Goal: Task Accomplishment & Management: Complete application form

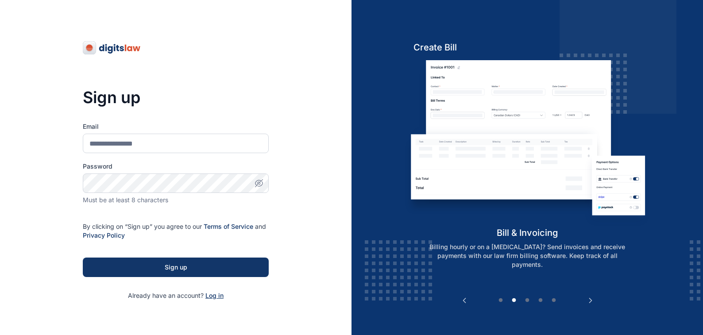
drag, startPoint x: 0, startPoint y: 0, endPoint x: 212, endPoint y: 295, distance: 363.4
click at [212, 295] on span "Log in" at bounding box center [215, 296] width 18 height 8
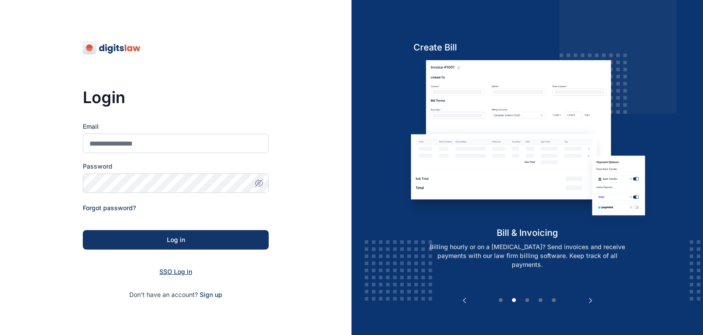
click at [171, 271] on span "SSO Log in" at bounding box center [175, 272] width 33 height 8
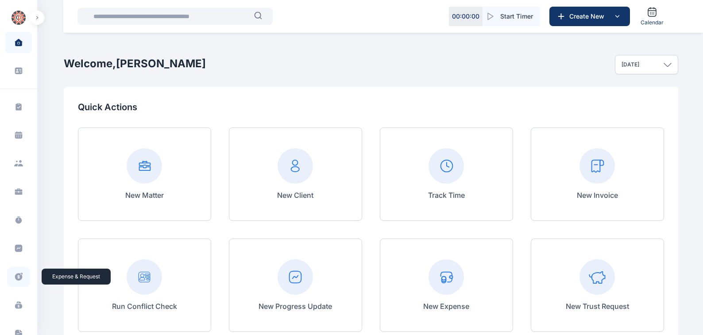
click at [16, 278] on icon at bounding box center [19, 277] width 8 height 8
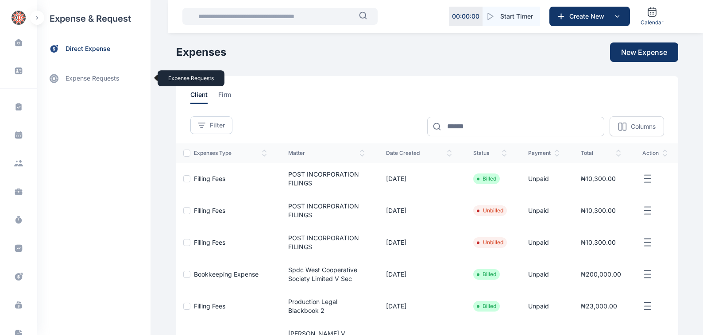
drag, startPoint x: 82, startPoint y: 77, endPoint x: 107, endPoint y: 90, distance: 28.1
click at [82, 78] on link "expense requests expense requests" at bounding box center [93, 78] width 113 height 21
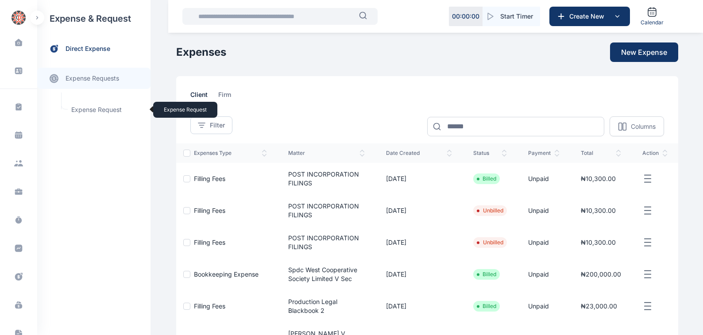
click at [85, 109] on span "Expense Request Expense Request" at bounding box center [106, 109] width 80 height 17
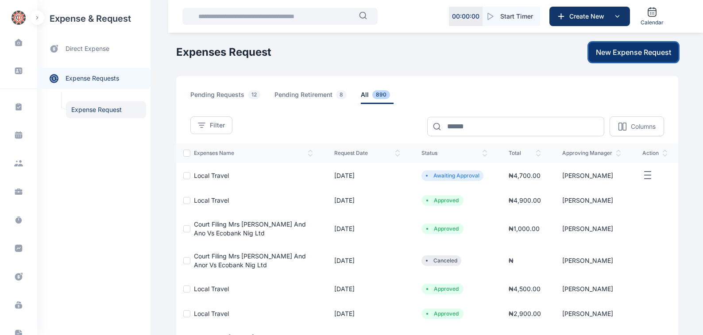
click at [630, 50] on span "New Expense Request" at bounding box center [633, 52] width 75 height 11
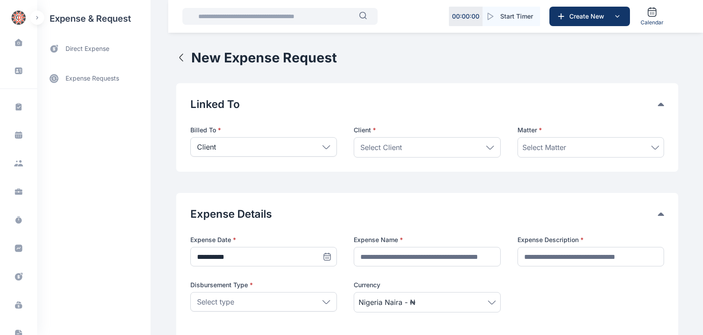
click at [322, 147] on icon at bounding box center [326, 147] width 8 height 4
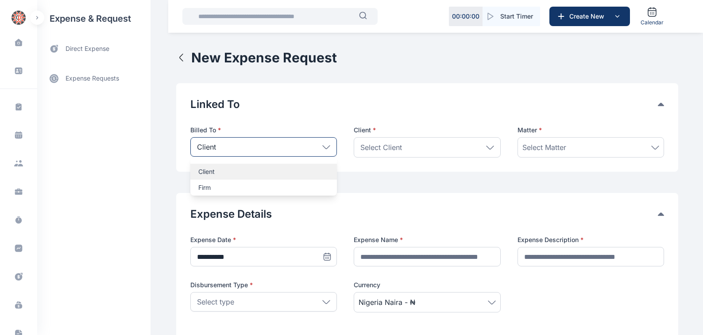
click at [200, 171] on p "Client" at bounding box center [263, 171] width 131 height 9
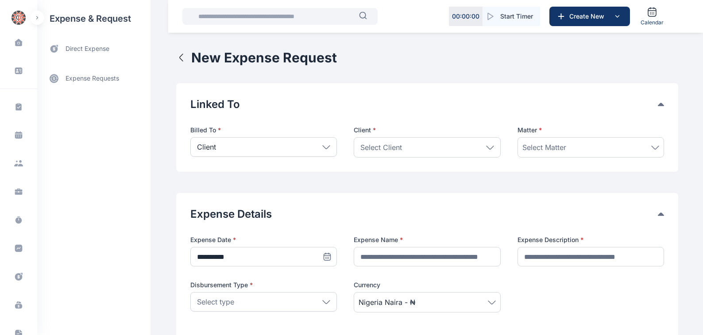
click at [489, 147] on icon at bounding box center [490, 148] width 8 height 4
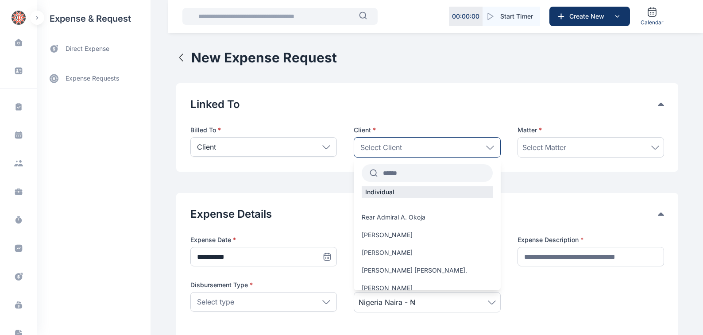
click at [383, 175] on input "text" at bounding box center [435, 173] width 115 height 16
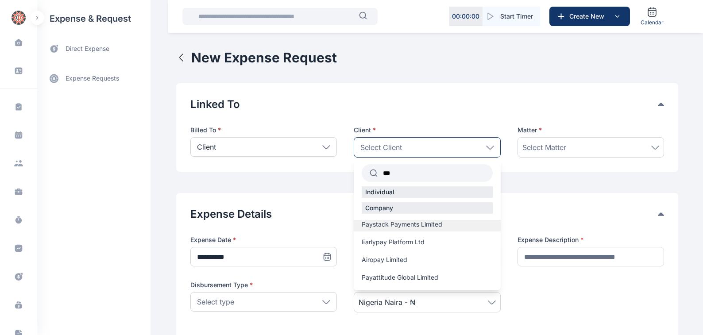
type input "***"
click at [401, 224] on span "Paystack Payments Limited" at bounding box center [402, 224] width 81 height 9
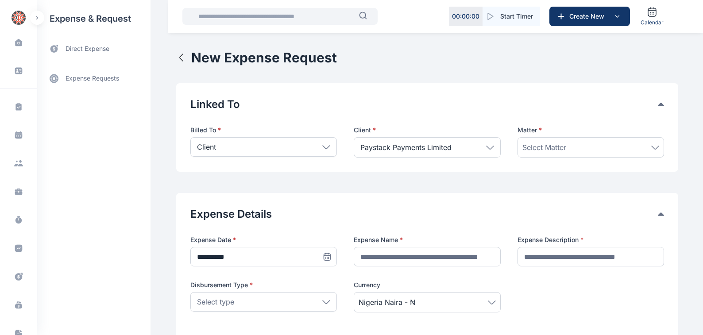
drag, startPoint x: 657, startPoint y: 147, endPoint x: 652, endPoint y: 147, distance: 5.3
click at [656, 147] on icon at bounding box center [656, 148] width 8 height 4
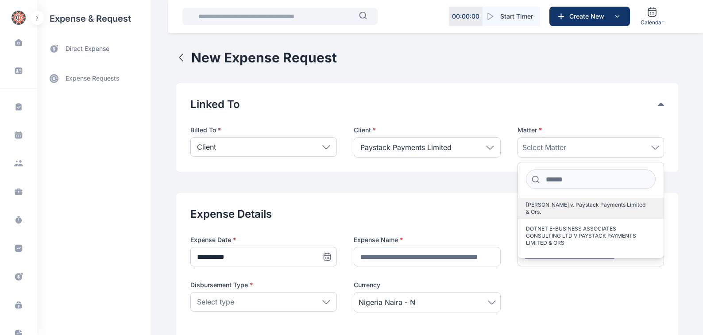
click at [583, 205] on span "[PERSON_NAME] v. Paystack Payments Limited & Ors." at bounding box center [587, 209] width 123 height 14
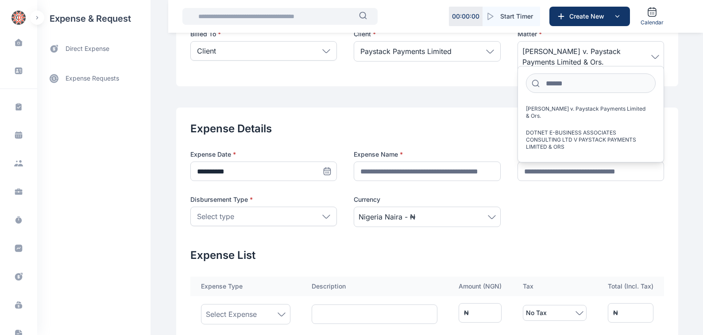
scroll to position [101, 0]
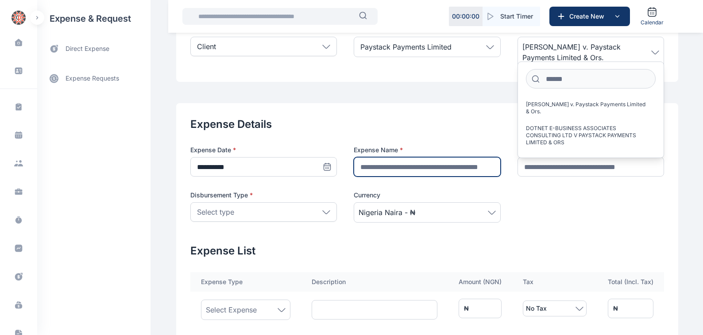
click at [360, 164] on input "text" at bounding box center [427, 166] width 147 height 19
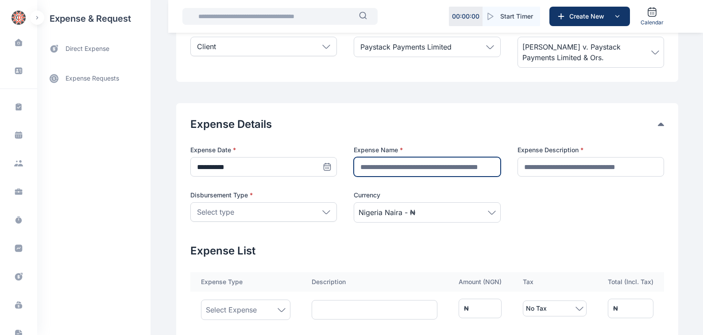
type input "**********"
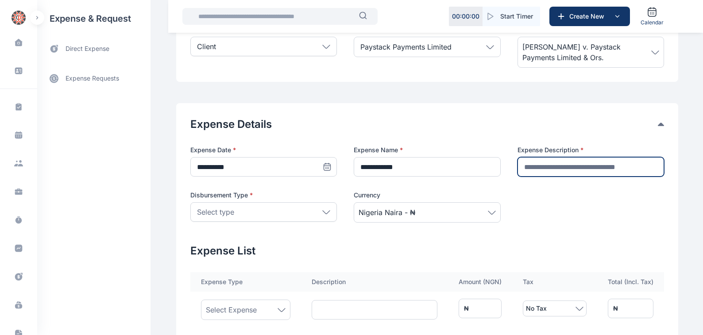
click at [529, 168] on input "text" at bounding box center [591, 166] width 147 height 19
type input "**********"
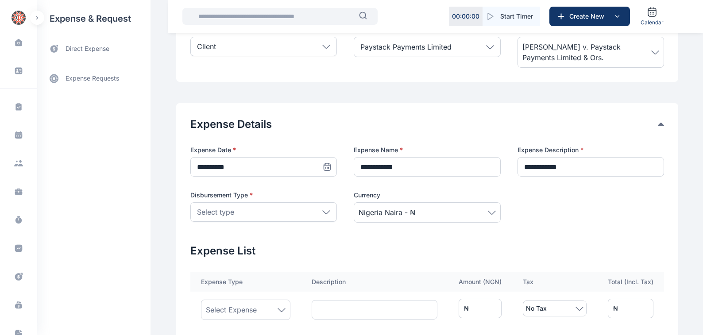
drag, startPoint x: 322, startPoint y: 211, endPoint x: 304, endPoint y: 215, distance: 18.6
click at [323, 213] on icon at bounding box center [326, 212] width 8 height 4
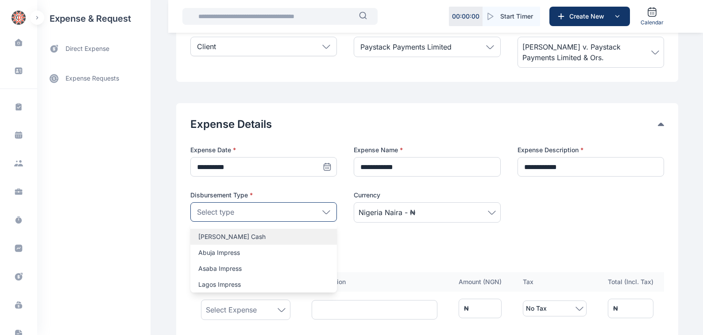
click at [201, 237] on p "[PERSON_NAME] Cash" at bounding box center [263, 237] width 131 height 9
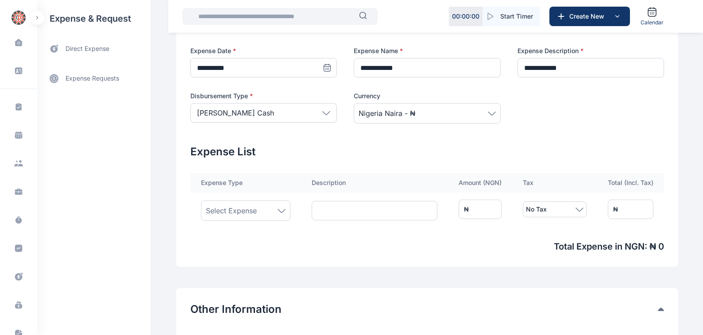
scroll to position [201, 0]
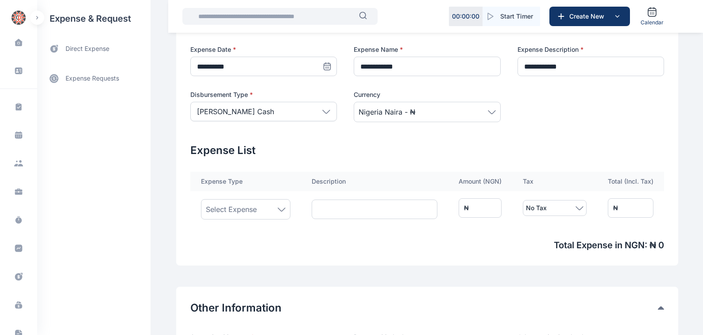
drag, startPoint x: 278, startPoint y: 208, endPoint x: 267, endPoint y: 212, distance: 11.8
click at [278, 210] on icon at bounding box center [282, 210] width 8 height 4
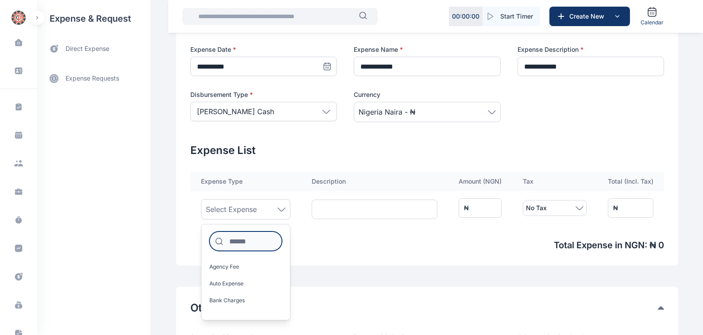
click at [228, 242] on input at bounding box center [246, 241] width 73 height 19
type input "****"
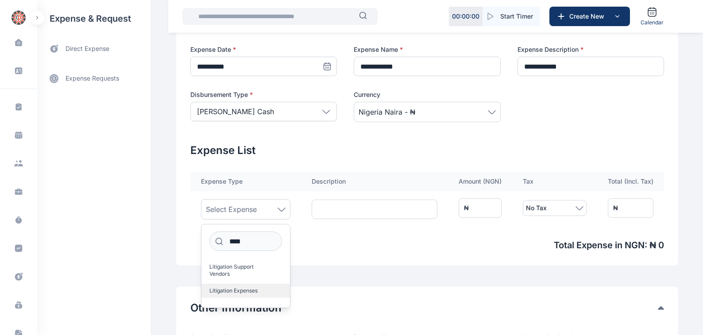
click at [216, 287] on span "Litigation Expenses" at bounding box center [234, 290] width 48 height 7
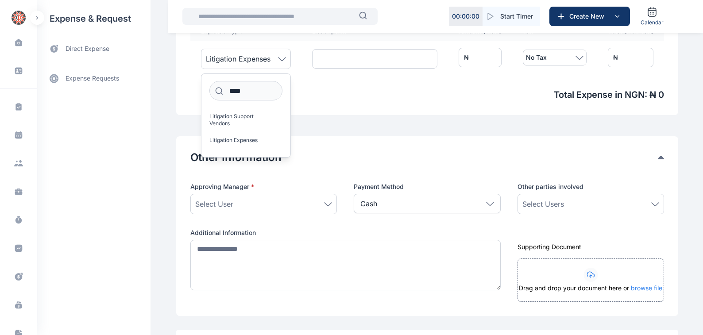
scroll to position [352, 0]
drag, startPoint x: 326, startPoint y: 203, endPoint x: 307, endPoint y: 209, distance: 20.6
click at [326, 205] on icon at bounding box center [328, 204] width 8 height 4
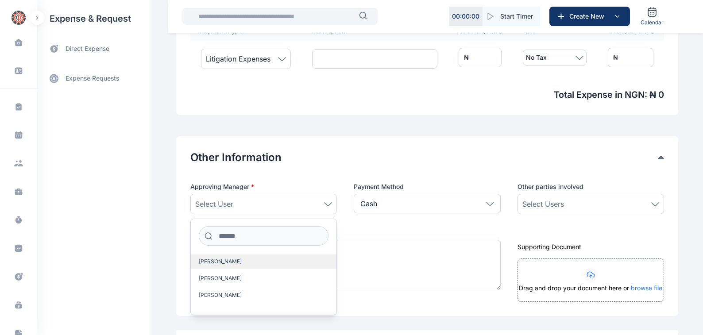
click at [209, 261] on span "[PERSON_NAME]" at bounding box center [220, 261] width 43 height 7
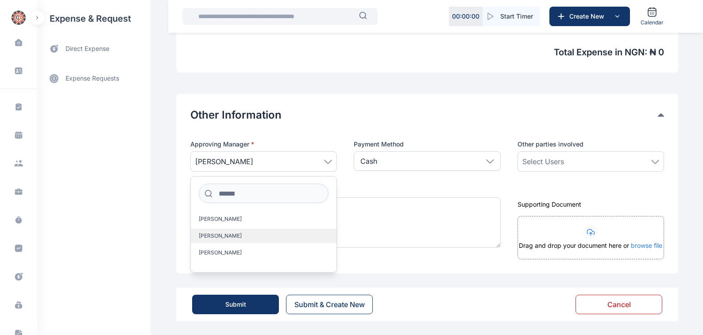
scroll to position [395, 0]
click at [656, 161] on icon at bounding box center [656, 161] width 8 height 4
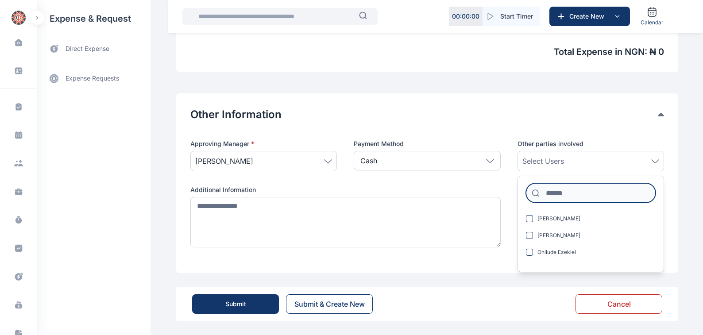
drag, startPoint x: 548, startPoint y: 195, endPoint x: 679, endPoint y: 187, distance: 131.4
click at [550, 195] on input at bounding box center [591, 192] width 130 height 19
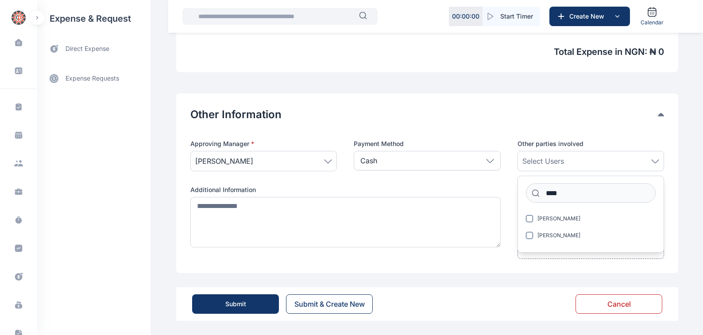
drag, startPoint x: 546, startPoint y: 218, endPoint x: 571, endPoint y: 209, distance: 26.9
click at [547, 218] on span "[PERSON_NAME]" at bounding box center [559, 218] width 43 height 7
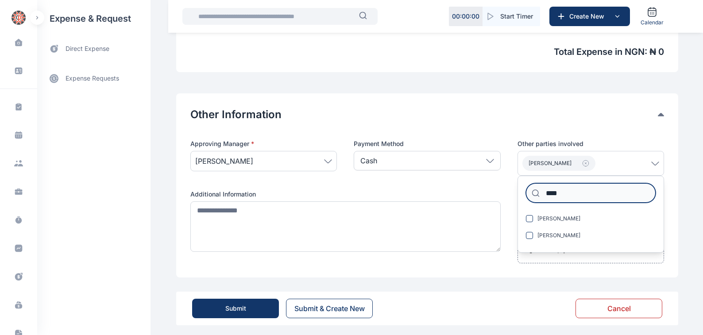
click at [562, 191] on input "****" at bounding box center [591, 192] width 130 height 19
type input "*"
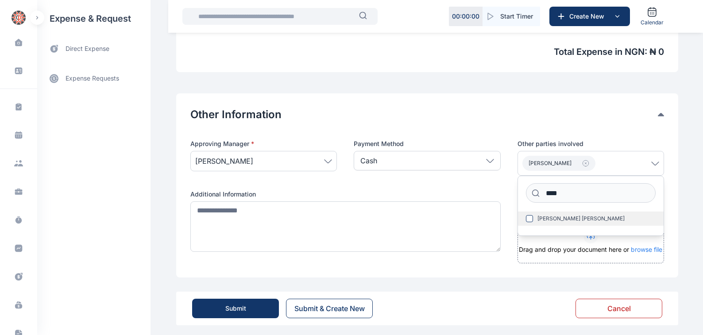
click at [582, 221] on span "[PERSON_NAME] [PERSON_NAME]" at bounding box center [581, 218] width 87 height 7
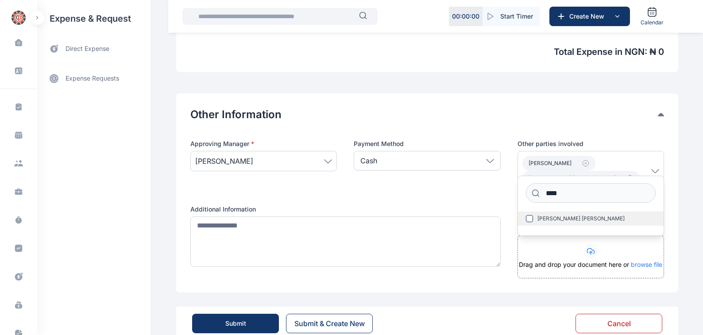
click at [583, 218] on span "[PERSON_NAME] [PERSON_NAME]" at bounding box center [581, 218] width 87 height 7
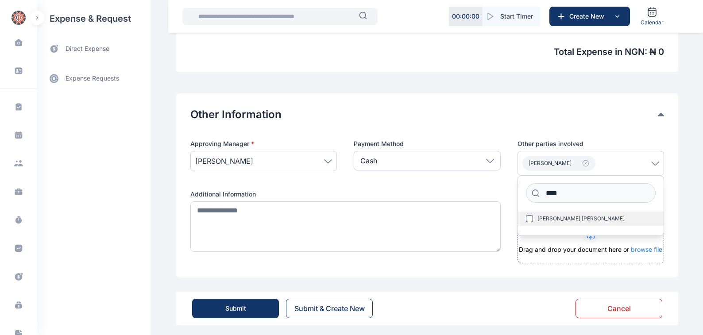
click at [576, 219] on span "[PERSON_NAME] [PERSON_NAME]" at bounding box center [581, 218] width 87 height 7
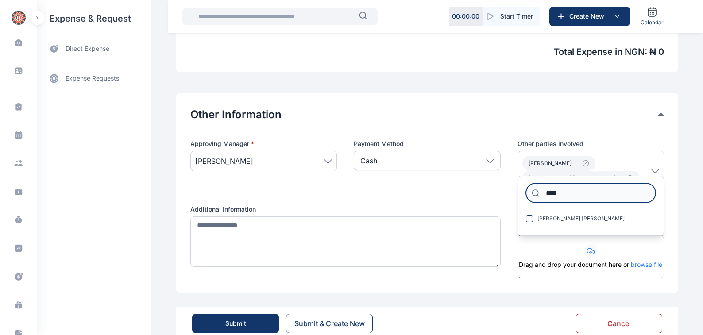
drag, startPoint x: 561, startPoint y: 191, endPoint x: 613, endPoint y: 197, distance: 52.6
click at [563, 191] on input "****" at bounding box center [591, 192] width 130 height 19
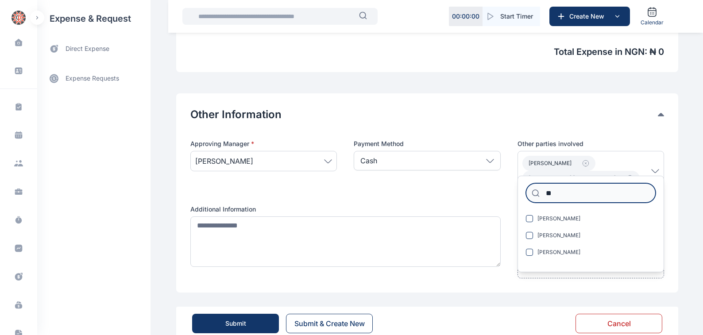
type input "*"
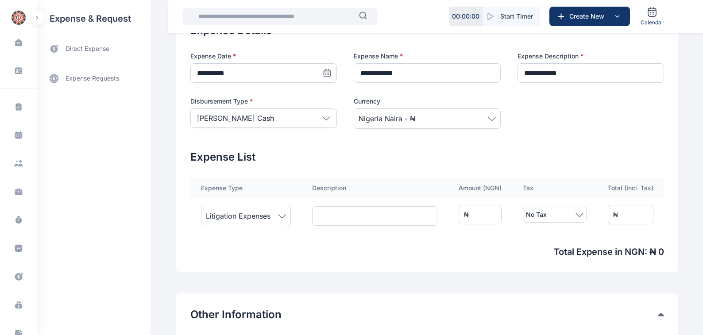
scroll to position [193, 0]
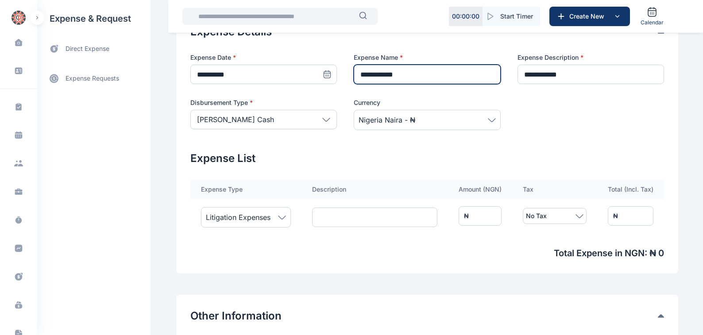
click at [396, 72] on input "**********" at bounding box center [427, 74] width 147 height 19
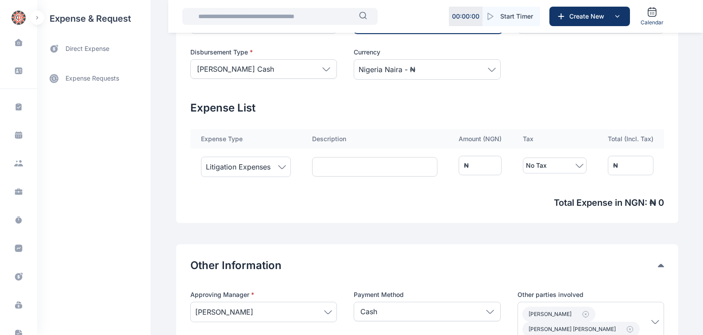
scroll to position [244, 0]
type input "**********"
drag, startPoint x: 497, startPoint y: 166, endPoint x: 418, endPoint y: 149, distance: 81.5
click at [433, 152] on tr "Litigation Expenses ₦ * No Tax ₦ *" at bounding box center [427, 166] width 474 height 34
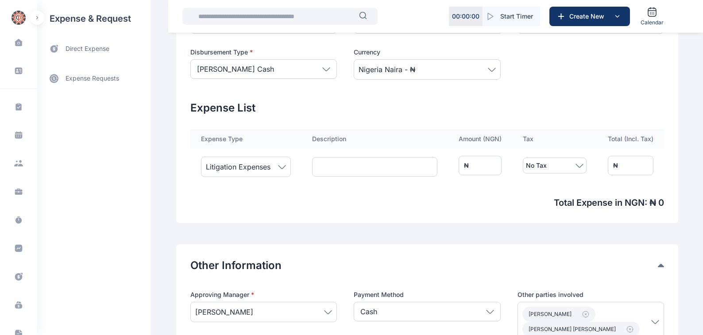
type input "*"
type input "**"
type input "***"
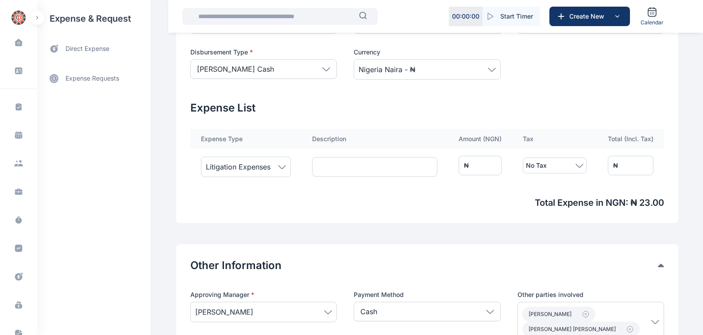
type input "***"
type input "****"
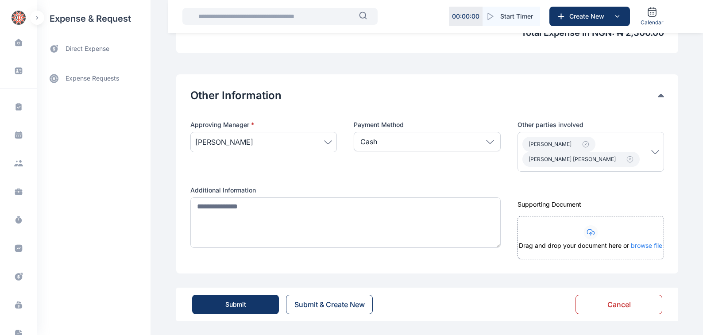
scroll to position [414, 0]
type input "****"
click at [230, 304] on div "Submit" at bounding box center [235, 304] width 21 height 9
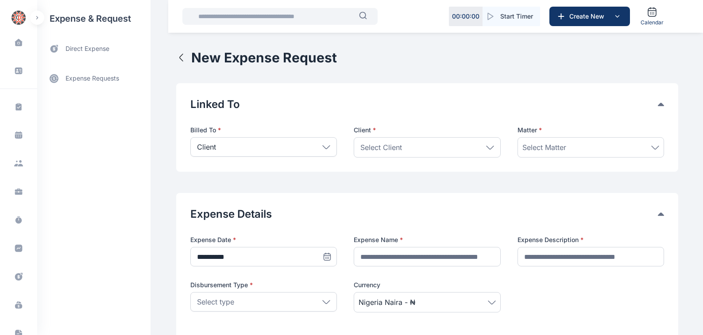
drag, startPoint x: 322, startPoint y: 147, endPoint x: 307, endPoint y: 149, distance: 15.2
click at [322, 147] on icon at bounding box center [326, 147] width 8 height 4
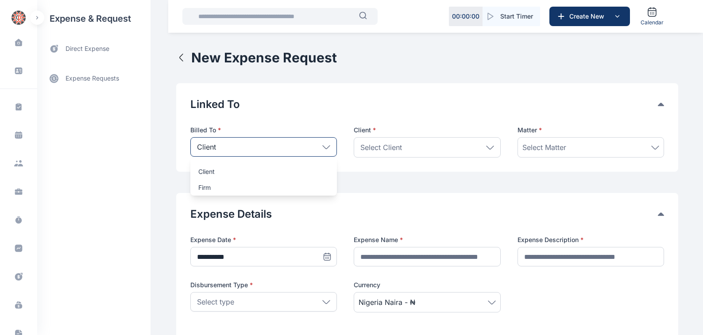
click at [198, 189] on p "Firm" at bounding box center [263, 187] width 131 height 9
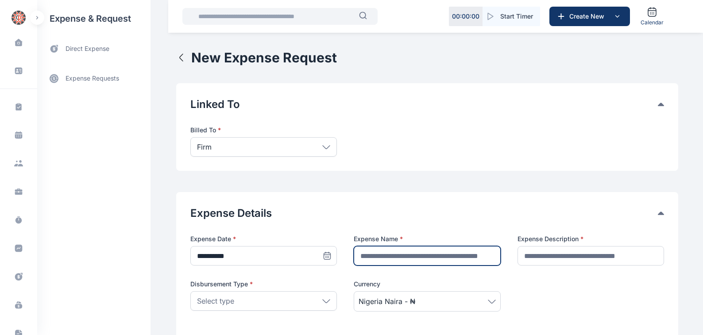
click at [373, 255] on input "text" at bounding box center [427, 255] width 147 height 19
type input "**********"
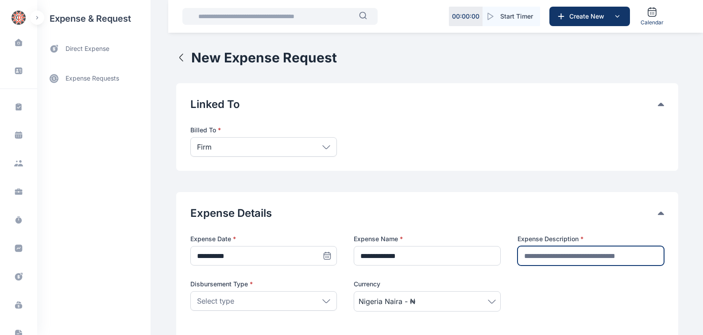
click at [529, 255] on input "text" at bounding box center [591, 255] width 147 height 19
type input "********"
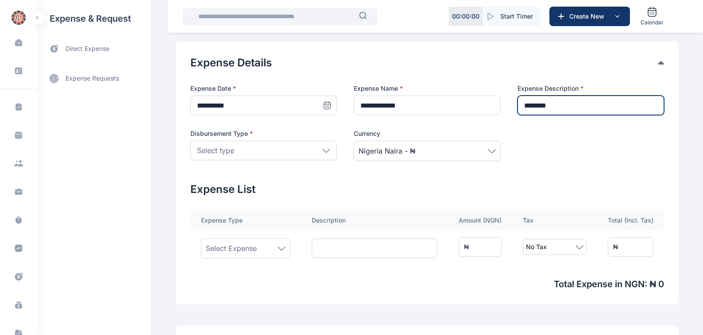
scroll to position [151, 0]
drag, startPoint x: 322, startPoint y: 150, endPoint x: 311, endPoint y: 151, distance: 11.2
click at [322, 151] on icon at bounding box center [326, 151] width 8 height 4
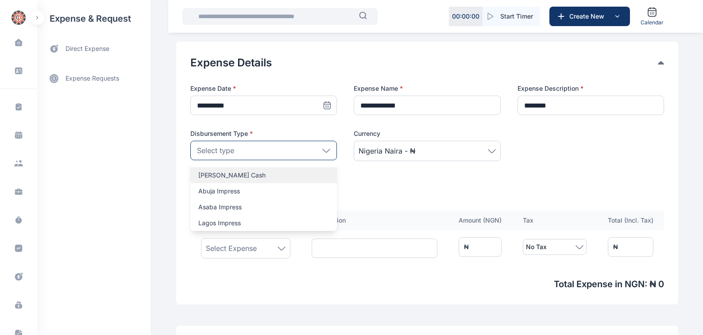
click at [200, 175] on p "[PERSON_NAME] Cash" at bounding box center [263, 175] width 131 height 9
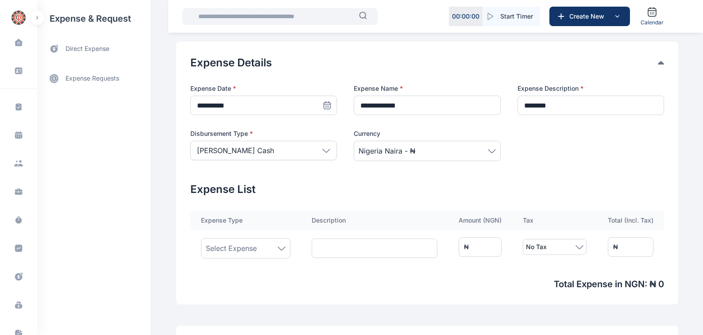
scroll to position [201, 0]
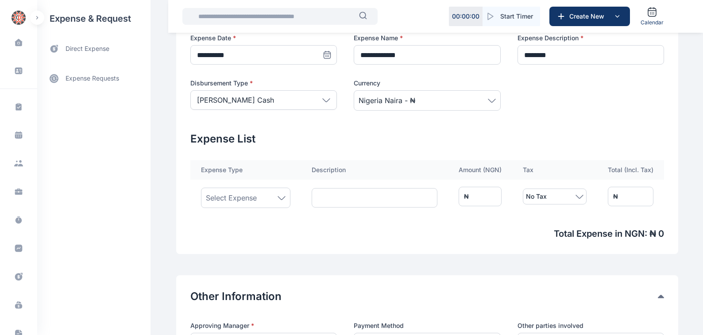
drag, startPoint x: 277, startPoint y: 199, endPoint x: 272, endPoint y: 201, distance: 5.8
click at [278, 199] on icon at bounding box center [281, 197] width 7 height 3
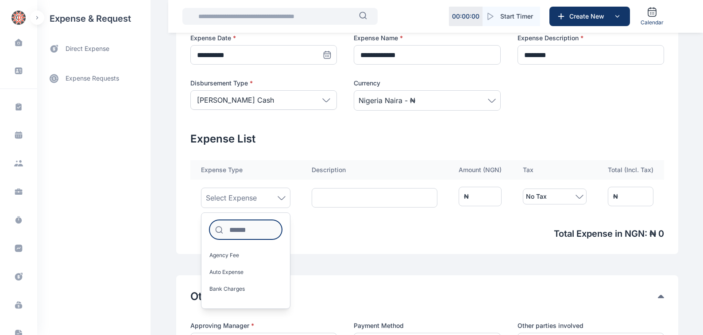
click at [227, 229] on input at bounding box center [246, 229] width 73 height 19
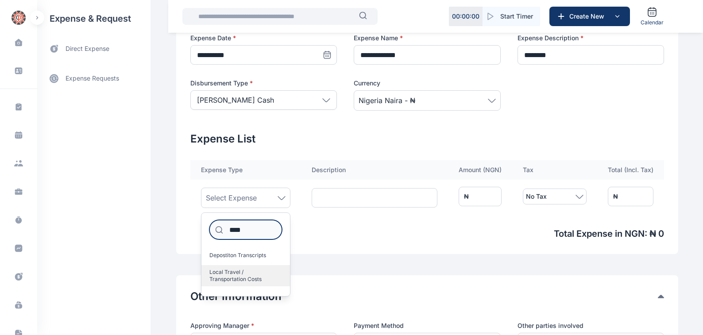
type input "****"
drag, startPoint x: 225, startPoint y: 272, endPoint x: 237, endPoint y: 268, distance: 12.3
click at [225, 272] on span "Local Travel / Transportation Costs" at bounding box center [243, 276] width 66 height 14
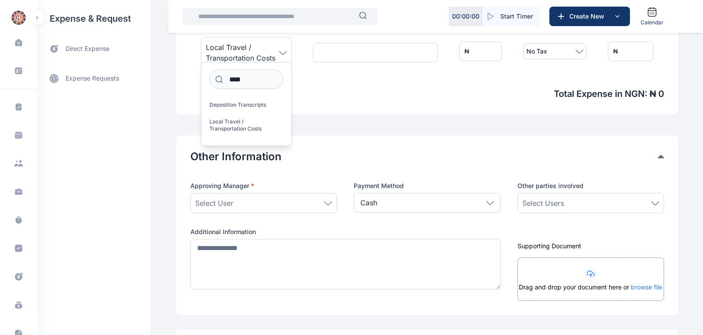
scroll to position [352, 0]
click at [324, 204] on icon at bounding box center [328, 204] width 8 height 4
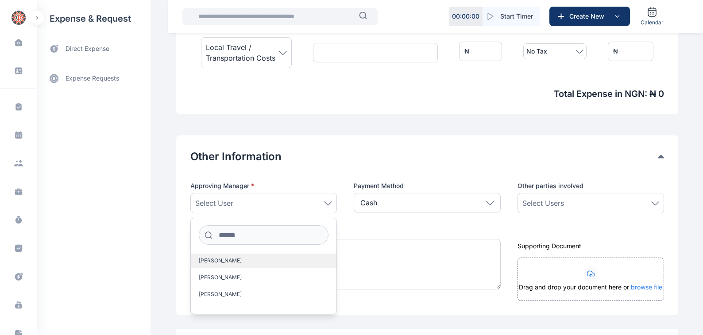
click at [208, 261] on span "[PERSON_NAME]" at bounding box center [220, 260] width 43 height 7
click at [656, 203] on icon at bounding box center [656, 204] width 8 height 4
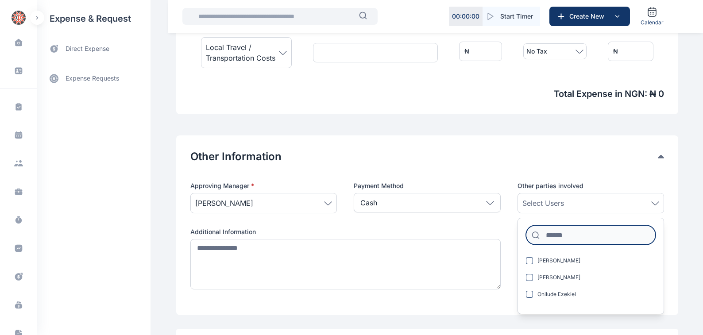
click at [547, 235] on input at bounding box center [591, 234] width 130 height 19
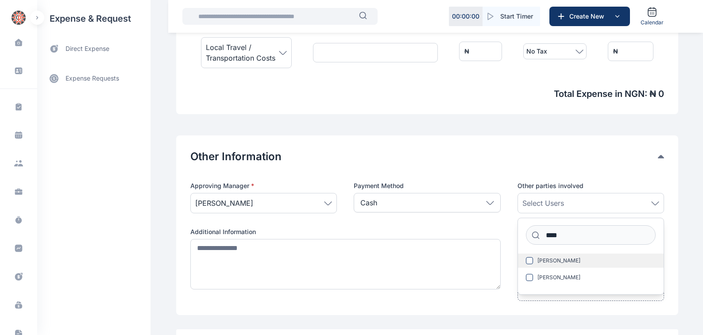
click at [546, 260] on span "[PERSON_NAME]" at bounding box center [559, 260] width 43 height 7
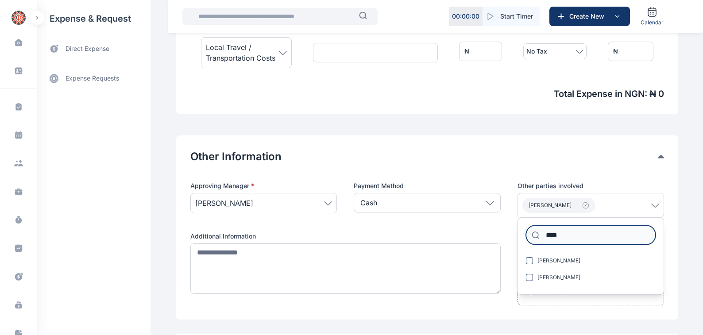
click at [565, 235] on input "****" at bounding box center [591, 234] width 130 height 19
type input "*"
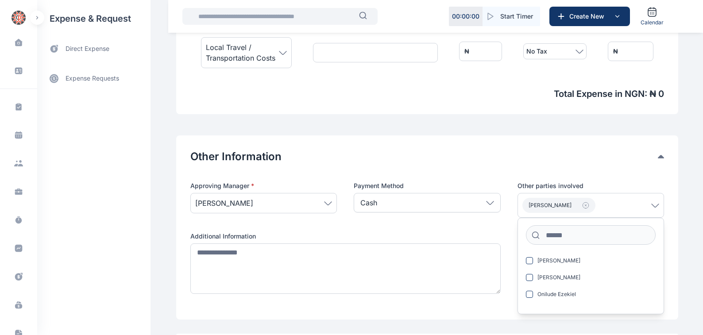
drag, startPoint x: 503, startPoint y: 236, endPoint x: 516, endPoint y: 230, distance: 14.3
click at [504, 236] on div "Approving Manager * [PERSON_NAME] Payment Method Cash Cash Cheque Credit Card O…" at bounding box center [427, 244] width 474 height 124
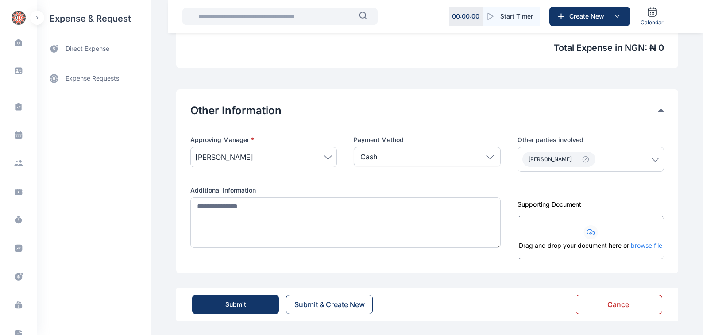
scroll to position [398, 0]
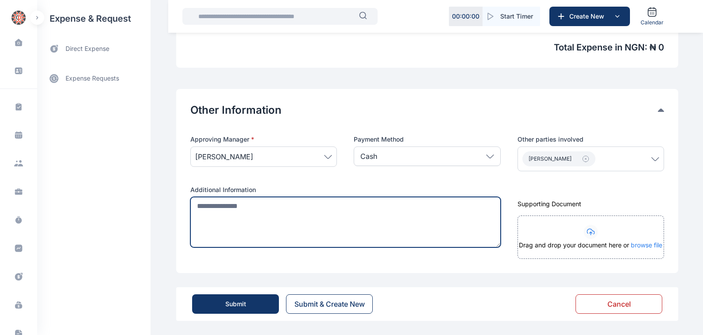
click at [192, 205] on textarea at bounding box center [345, 222] width 311 height 50
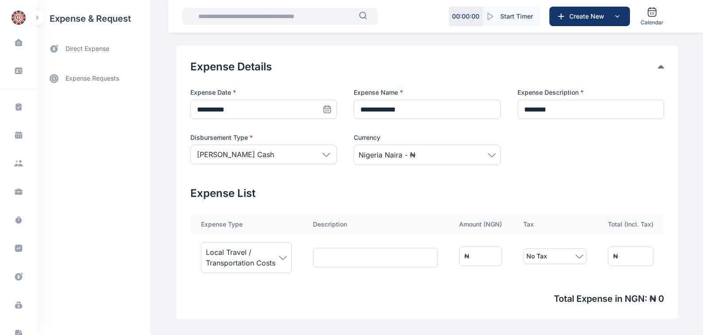
scroll to position [147, 0]
type textarea "**********"
drag, startPoint x: 496, startPoint y: 257, endPoint x: 401, endPoint y: 260, distance: 94.8
click at [423, 260] on tr "Local Travel / Transportation Costs ₦ * No Tax ₦ *" at bounding box center [427, 256] width 474 height 44
type input "*"
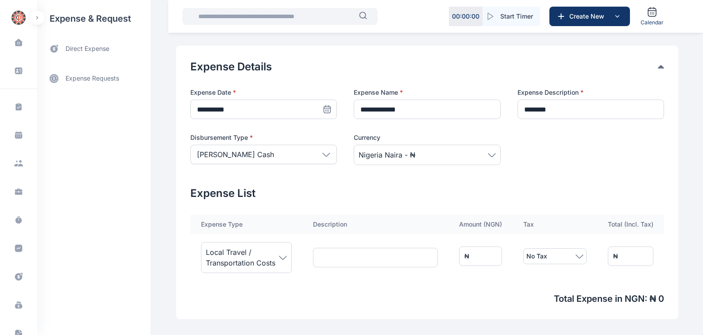
type input "*"
type input "**"
type input "***"
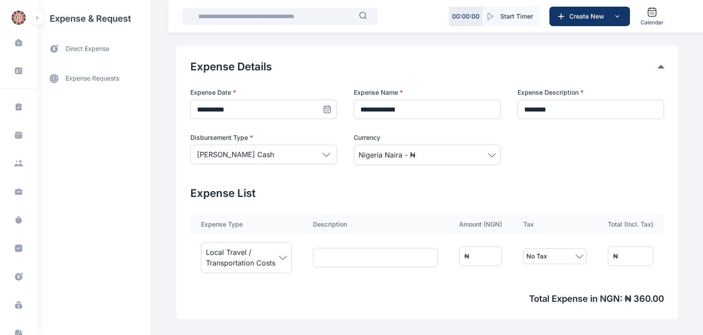
type input "****"
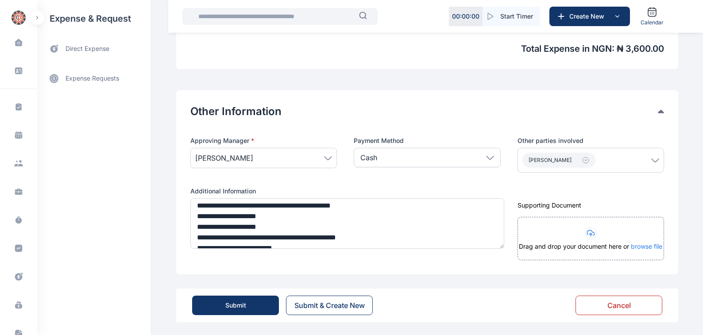
scroll to position [398, 0]
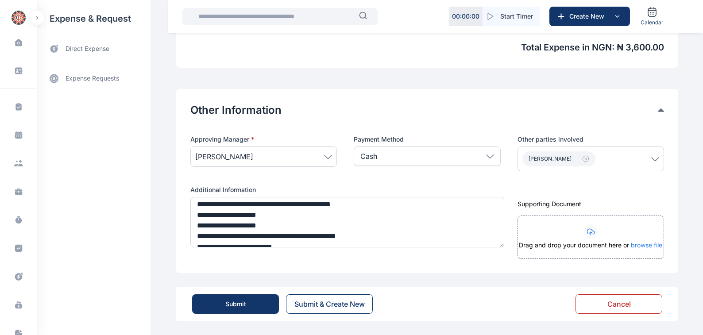
type input "****"
click at [233, 306] on div "Submit" at bounding box center [235, 304] width 21 height 9
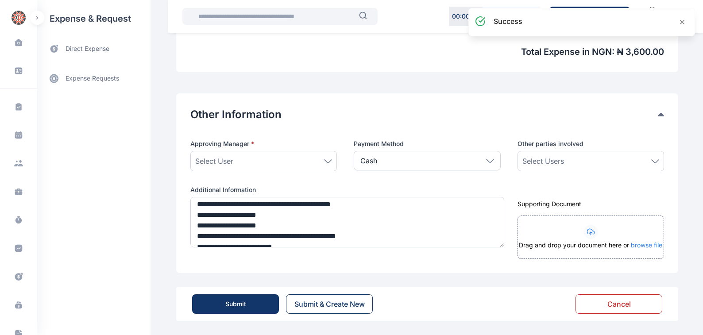
scroll to position [394, 0]
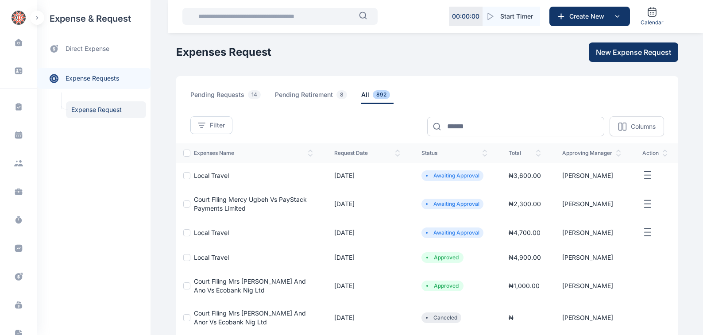
click at [214, 176] on span "Local Travel" at bounding box center [211, 176] width 35 height 8
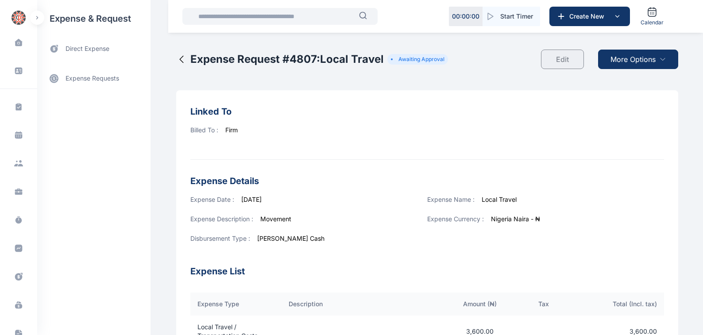
drag, startPoint x: 642, startPoint y: 60, endPoint x: 651, endPoint y: 66, distance: 10.8
click at [651, 66] on div "More Options" at bounding box center [638, 59] width 80 height 19
click at [633, 82] on span "Download PDF" at bounding box center [636, 81] width 37 height 9
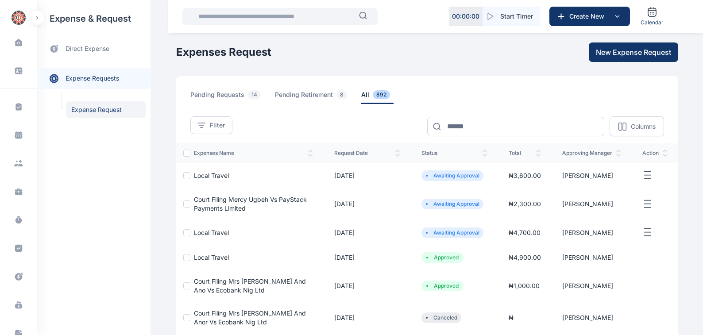
click at [213, 199] on span "Court Filing Mercy Ugbeh Vs PayStack Payments Limited" at bounding box center [250, 204] width 113 height 16
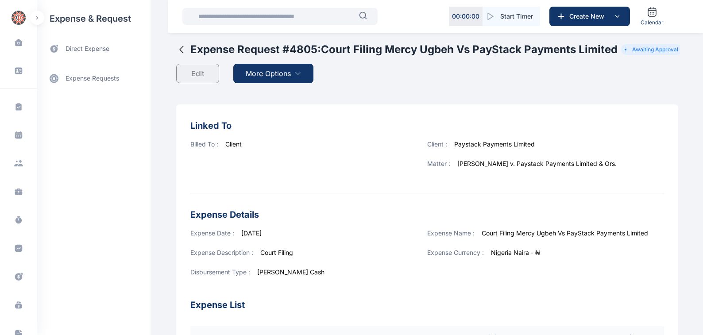
drag, startPoint x: 273, startPoint y: 72, endPoint x: 484, endPoint y: 169, distance: 232.1
click at [273, 75] on span "More Options" at bounding box center [268, 73] width 45 height 11
drag, startPoint x: 267, startPoint y: 94, endPoint x: 382, endPoint y: 159, distance: 132.1
click at [267, 96] on span "Download PDF" at bounding box center [271, 95] width 37 height 9
